Goal: Navigation & Orientation: Find specific page/section

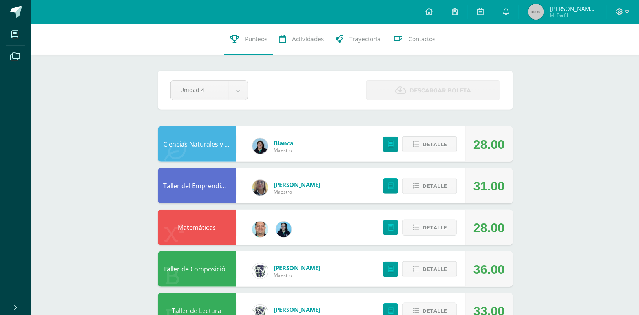
click at [570, 14] on span "Mi Perfil" at bounding box center [573, 15] width 47 height 7
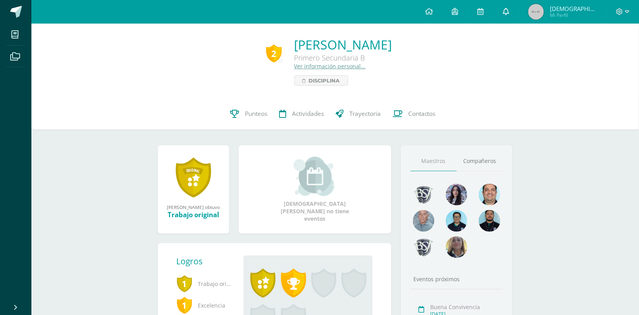
click at [509, 7] on span at bounding box center [506, 11] width 6 height 9
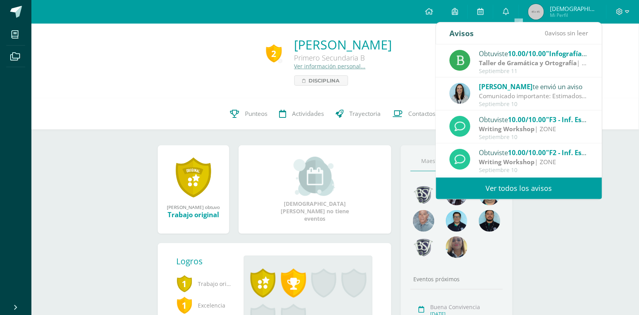
click at [523, 186] on link "Ver todos los avisos" at bounding box center [519, 188] width 166 height 22
